Goal: Task Accomplishment & Management: Use online tool/utility

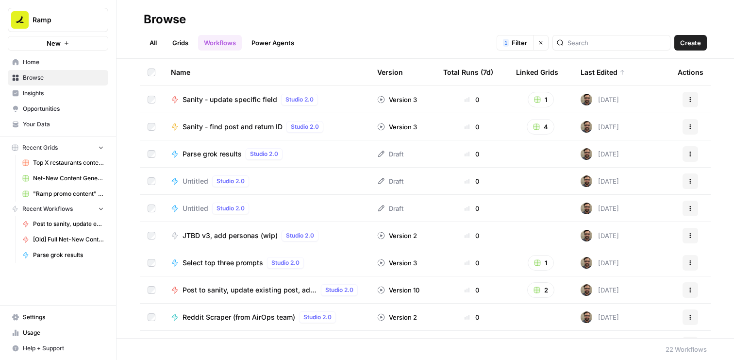
click at [211, 48] on link "Workflows" at bounding box center [220, 43] width 44 height 16
click at [595, 42] on input "search" at bounding box center [617, 43] width 99 height 10
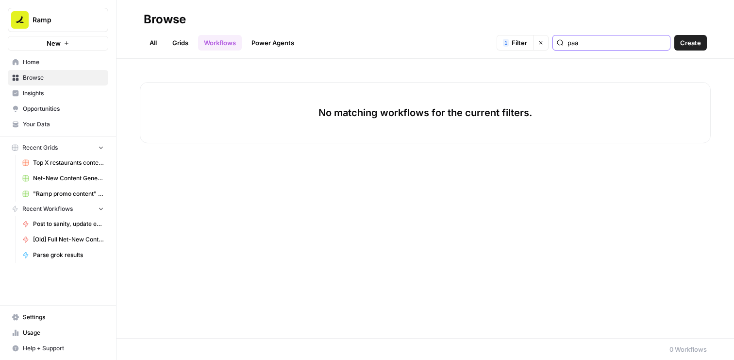
click at [596, 41] on input "paa" at bounding box center [617, 43] width 99 height 10
click at [607, 44] on input "asked" at bounding box center [617, 43] width 99 height 10
type input "fan out"
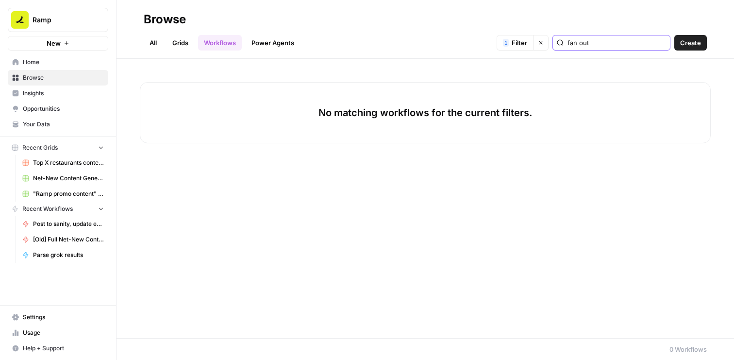
click at [617, 42] on input "fan out" at bounding box center [617, 43] width 99 height 10
click at [325, 241] on div "No matching workflows for the current filters." at bounding box center [426, 198] width 618 height 279
click at [401, 94] on div "No matching workflows for the current filters." at bounding box center [425, 112] width 571 height 61
click at [543, 44] on icon "button" at bounding box center [540, 42] width 3 height 3
click at [596, 43] on input "fan out" at bounding box center [617, 43] width 99 height 10
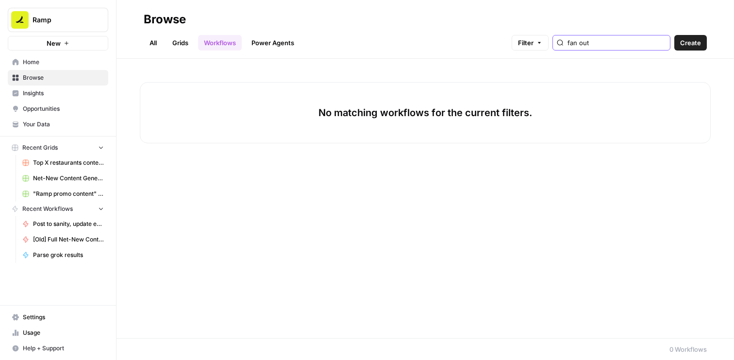
click at [596, 43] on input "fan out" at bounding box center [617, 43] width 99 height 10
click at [660, 43] on input "fan out" at bounding box center [617, 43] width 99 height 10
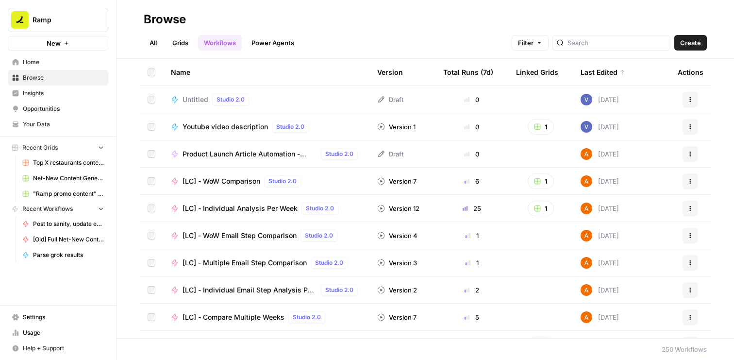
click at [230, 35] on link "Workflows" at bounding box center [220, 43] width 44 height 16
click at [694, 44] on span "Create" at bounding box center [690, 43] width 21 height 10
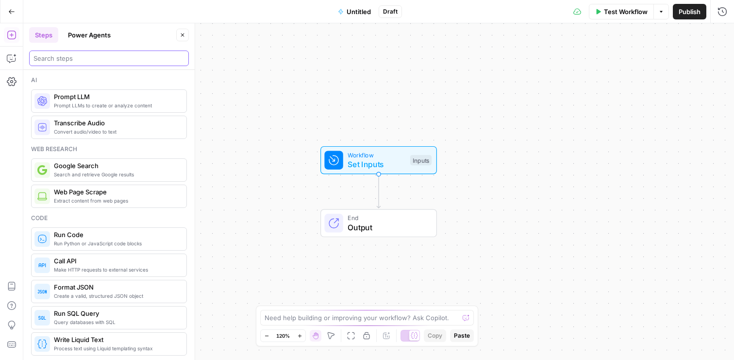
click at [104, 62] on input "search" at bounding box center [109, 58] width 151 height 10
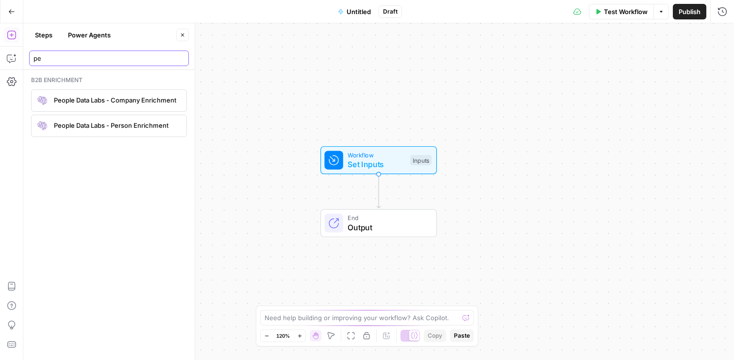
type input "p"
type input "a"
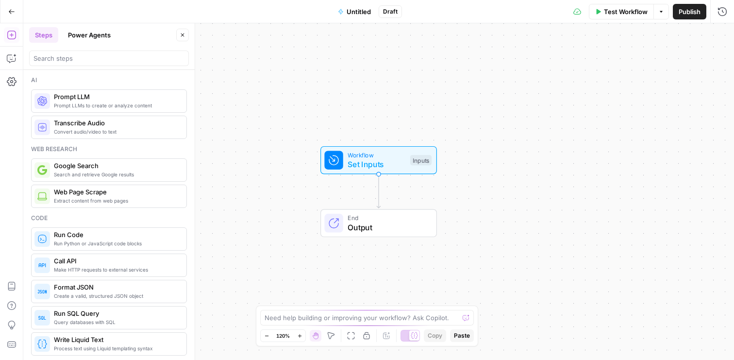
click at [117, 173] on span "Search and retrieve Google results" at bounding box center [116, 174] width 125 height 8
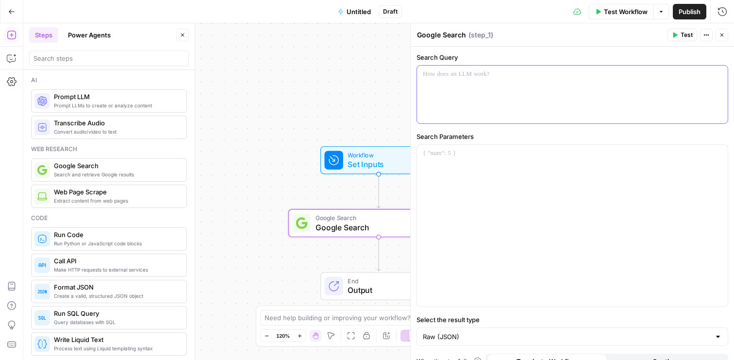
click at [448, 104] on div at bounding box center [572, 95] width 311 height 58
click at [688, 39] on button "Test" at bounding box center [683, 35] width 30 height 13
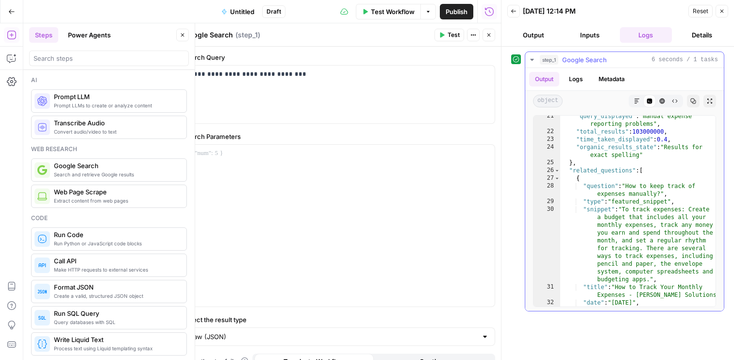
scroll to position [275, 0]
click at [590, 212] on div ""query_displayed" : "manual expense reporting problems" , "total_results" : 103…" at bounding box center [637, 242] width 155 height 261
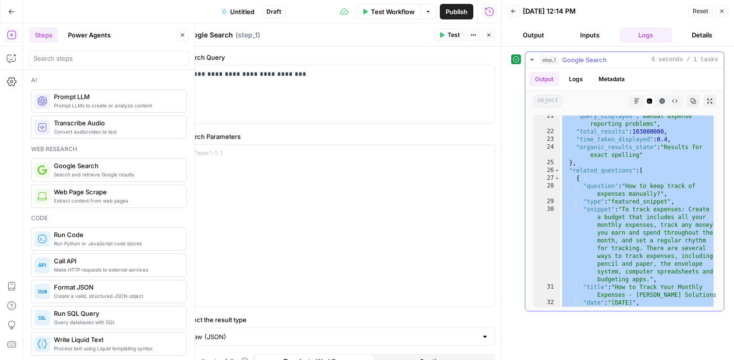
click at [610, 211] on div ""query_displayed" : "manual expense reporting problems" , "total_results" : 103…" at bounding box center [637, 242] width 155 height 261
type textarea "**********"
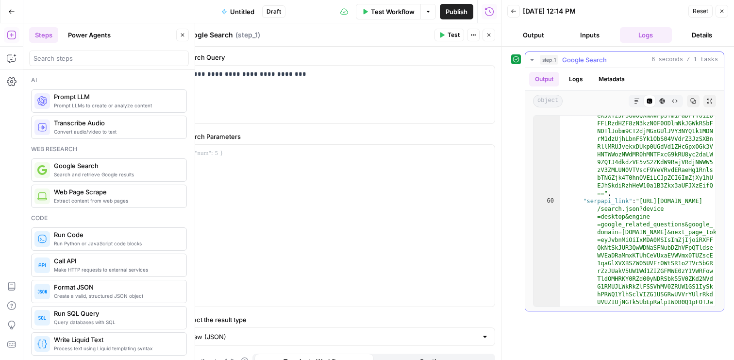
scroll to position [2311, 0]
